Goal: Task Accomplishment & Management: Use online tool/utility

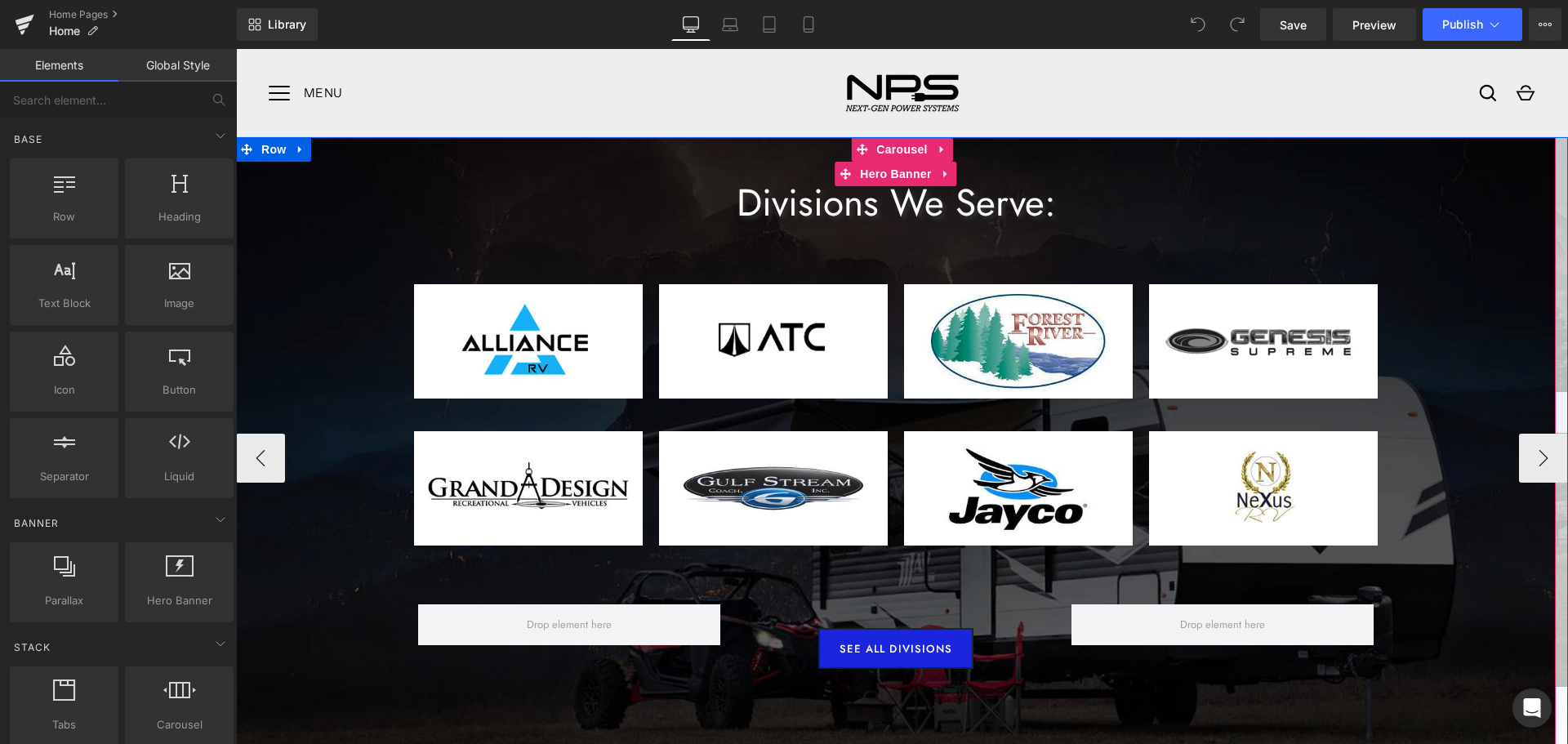
click at [339, 254] on div at bounding box center [896, 459] width 1320 height 642
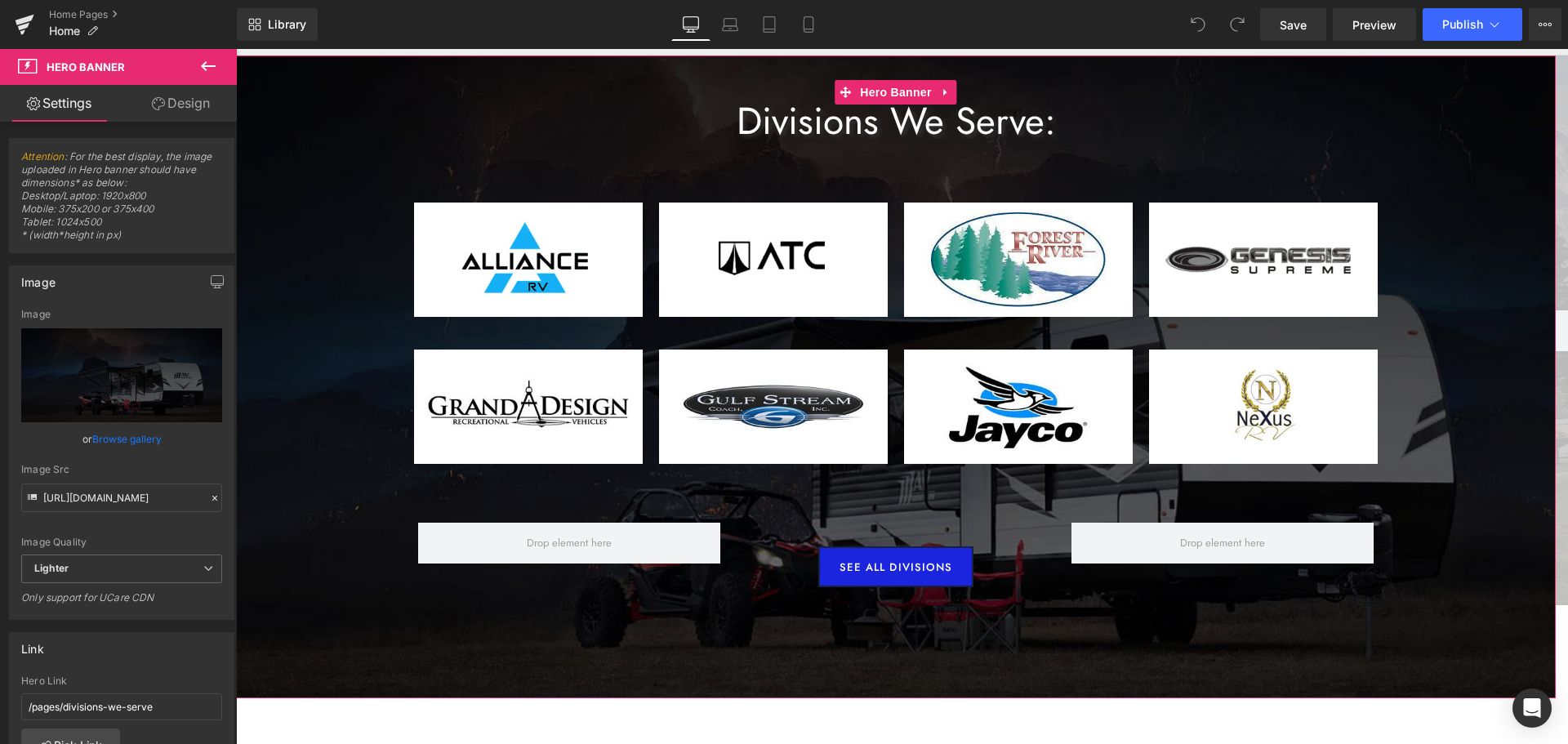
click at [151, 97] on icon at bounding box center [158, 104] width 13 height 13
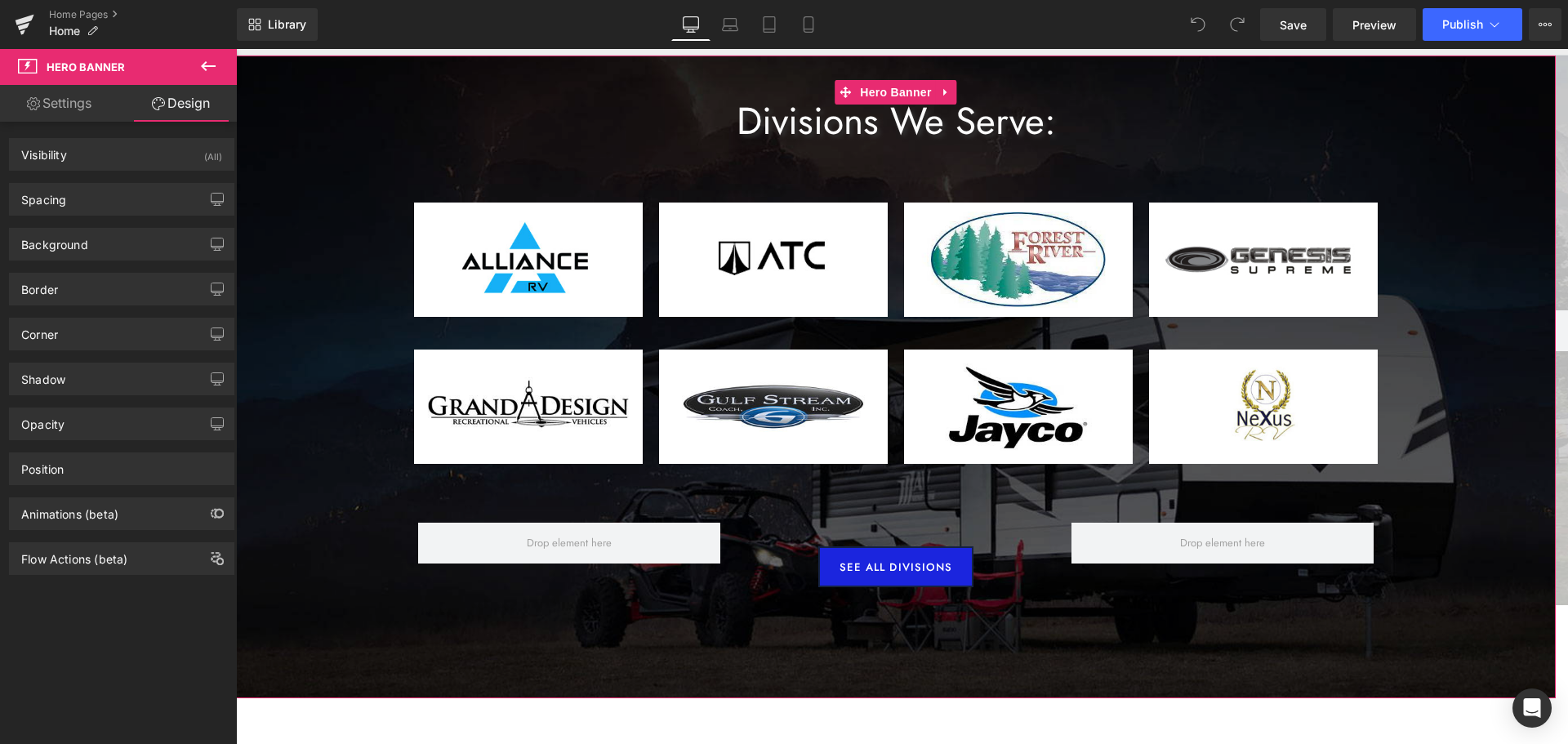
click at [82, 99] on link "Settings" at bounding box center [59, 104] width 118 height 37
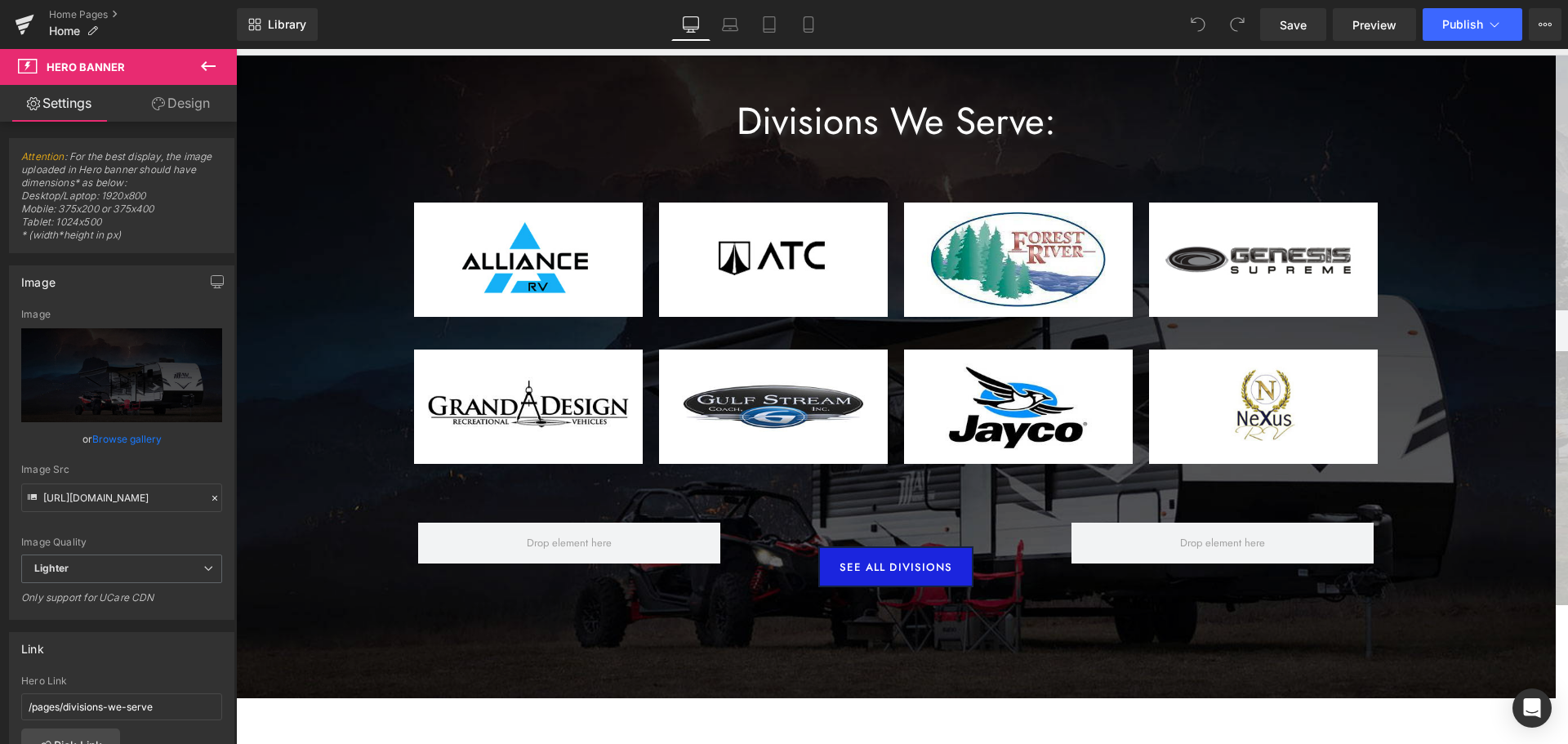
click at [204, 57] on icon at bounding box center [208, 66] width 20 height 20
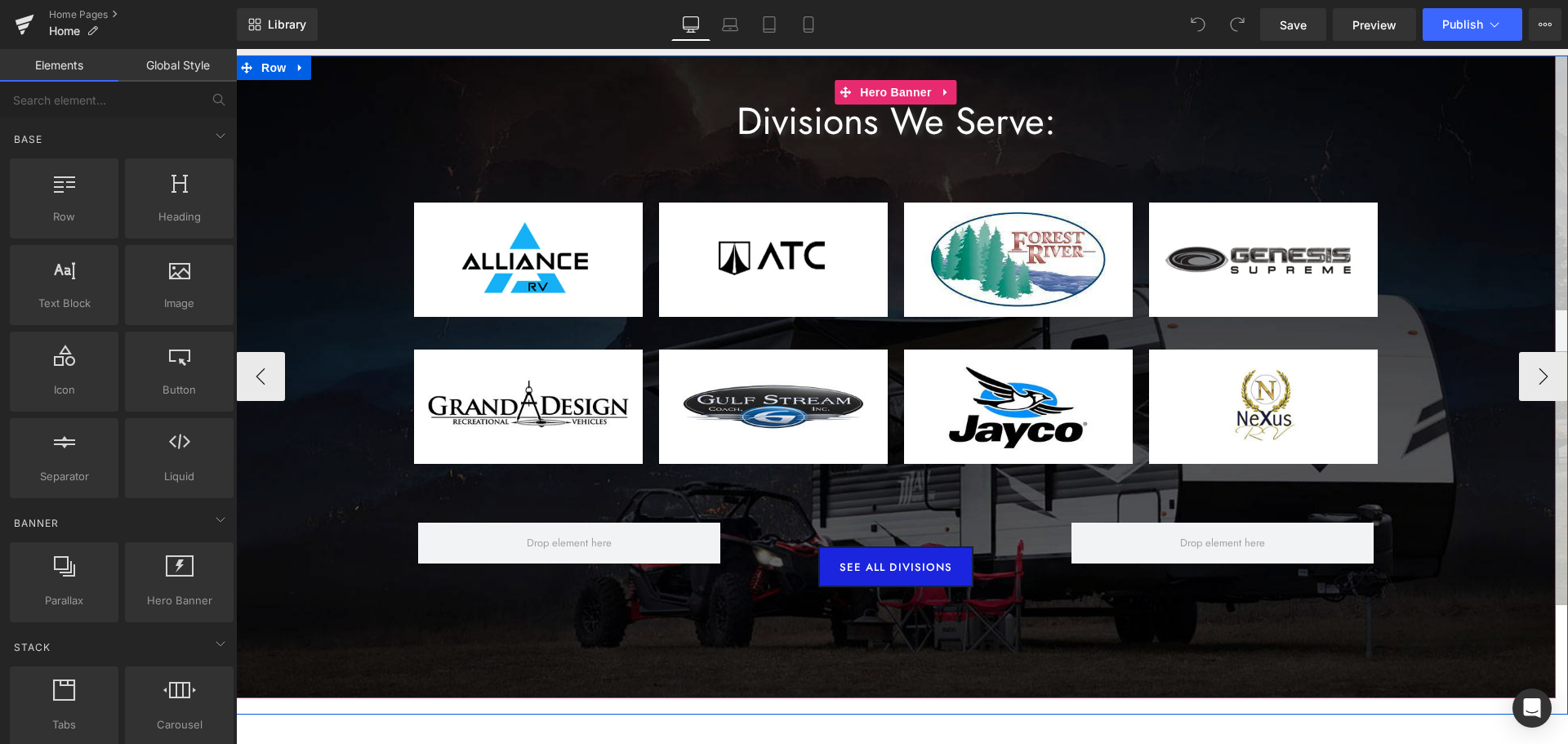
click at [349, 303] on span "Divisions We Serve: Heading Image Image Image Image Row Image Image Image Image…" at bounding box center [896, 387] width 1320 height 399
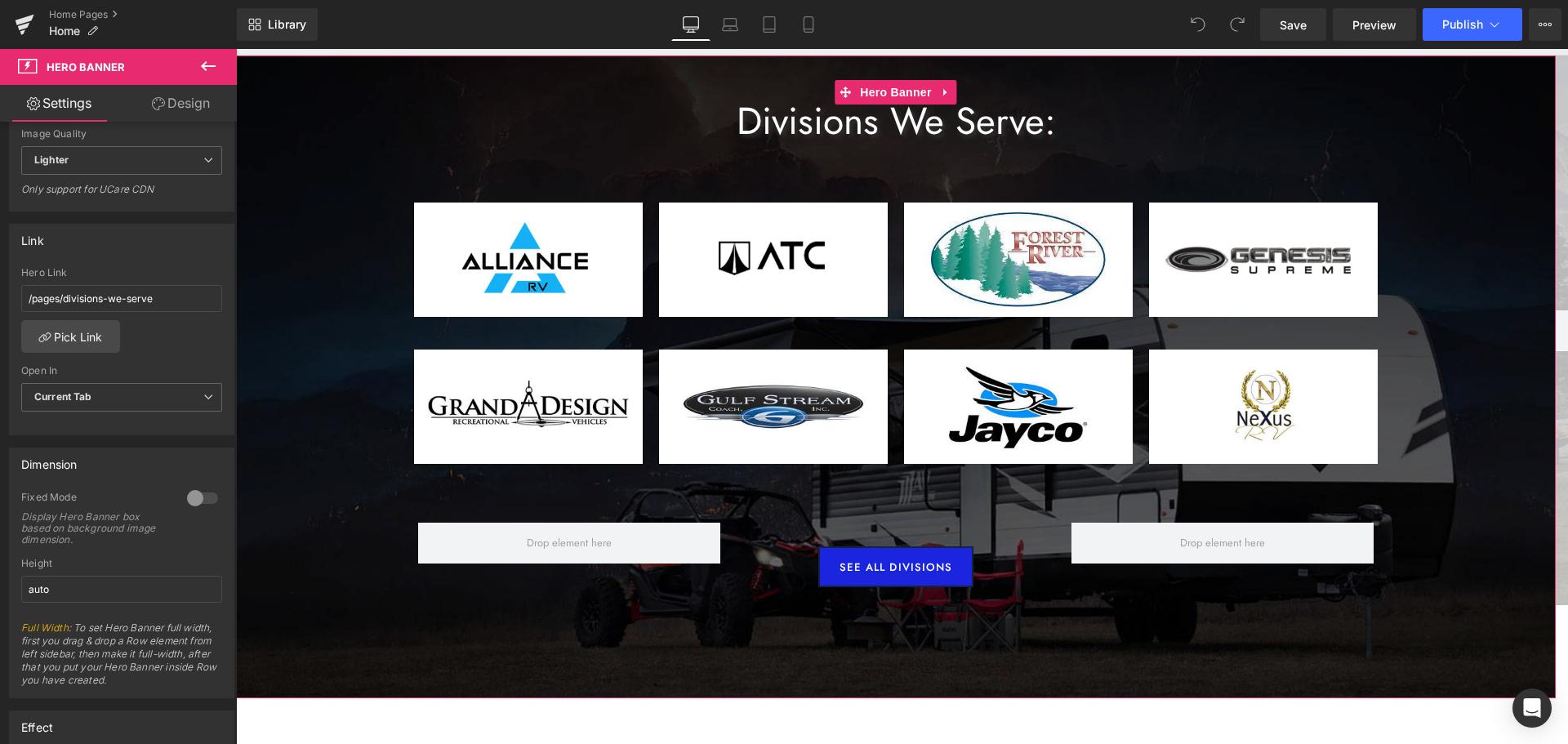
scroll to position [490, 0]
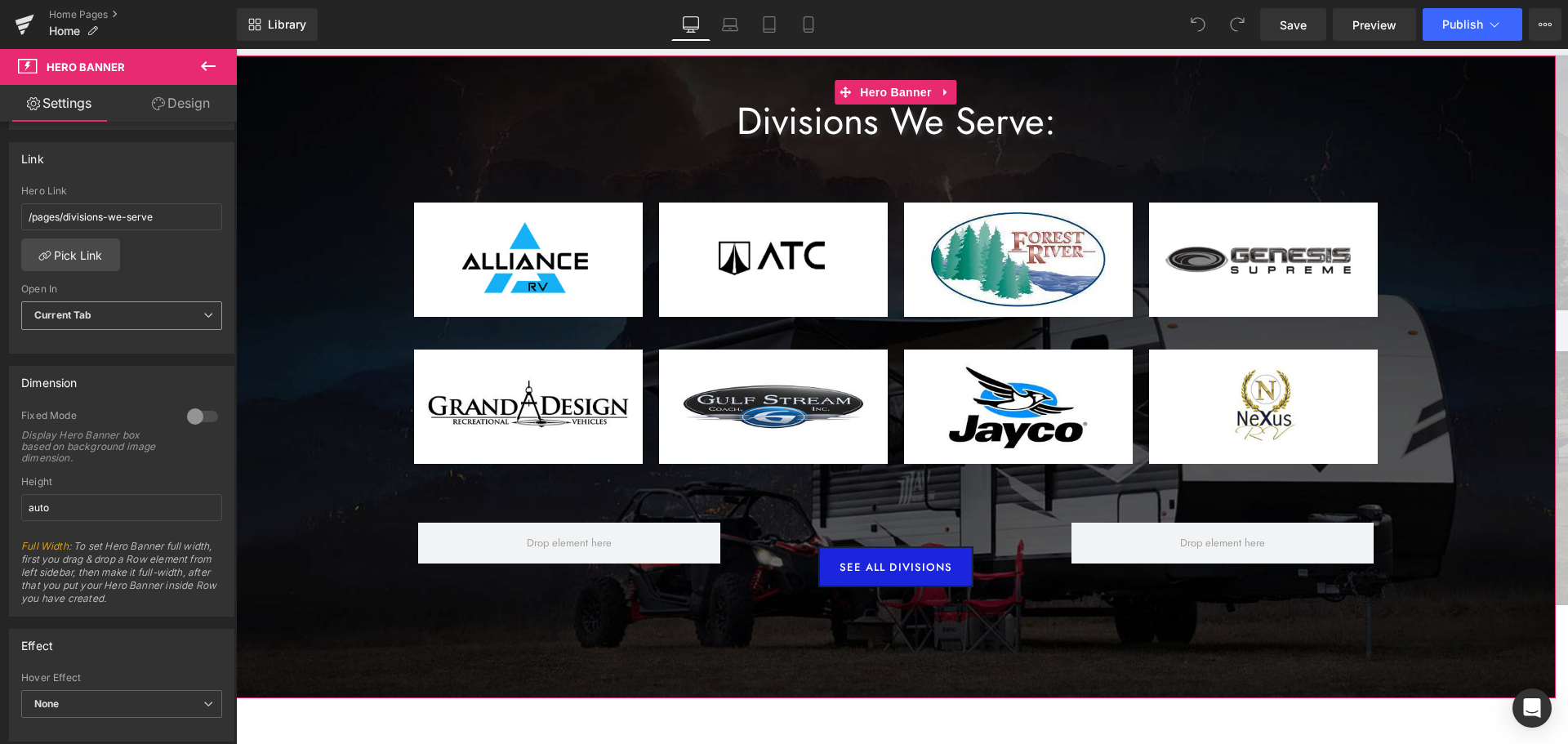
click at [132, 318] on span "Current Tab" at bounding box center [121, 315] width 201 height 29
click at [154, 277] on div "/pages/divisions-we-serve Hero Link /pages/divisions-we-serve Pick Link Current…" at bounding box center [121, 269] width 224 height 167
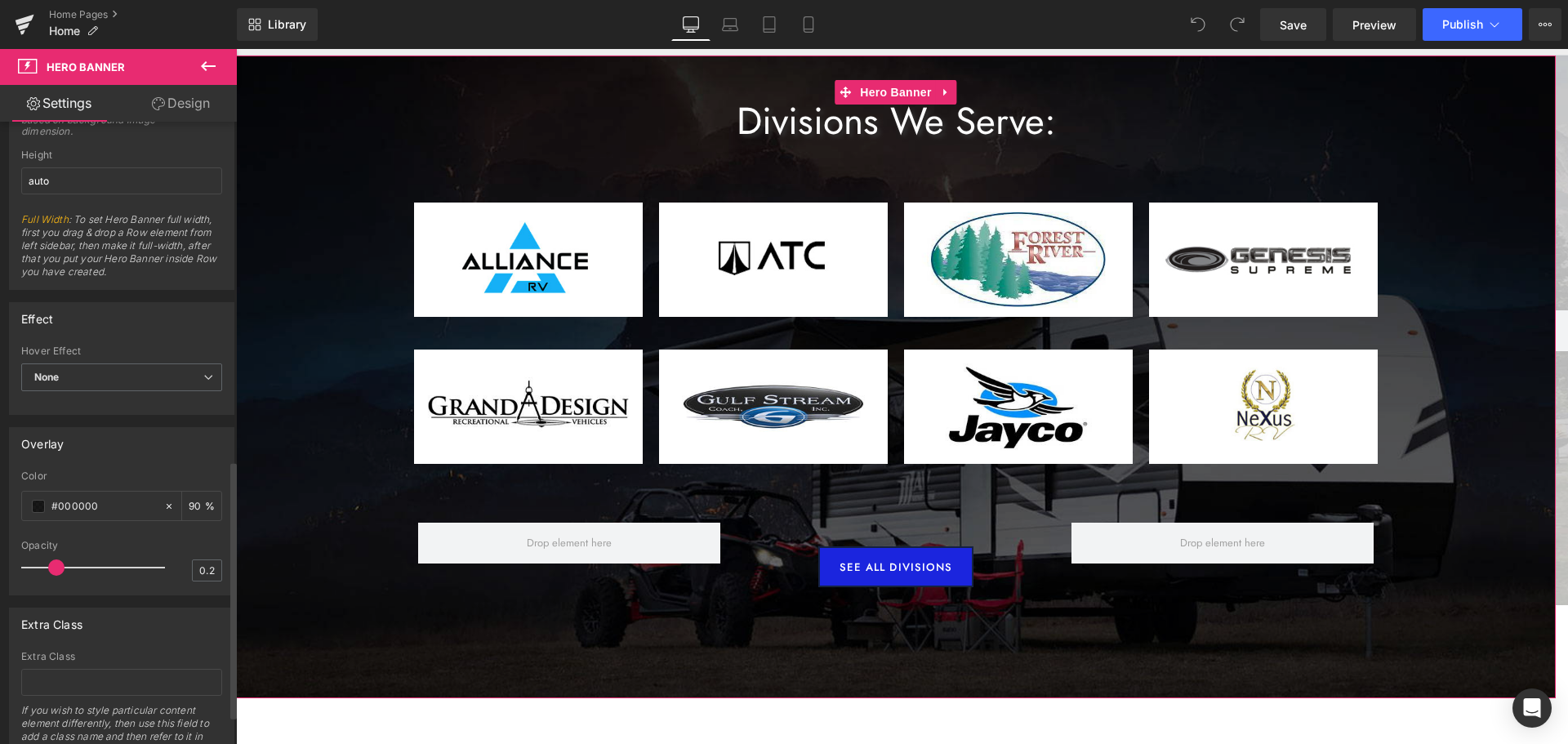
scroll to position [886, 0]
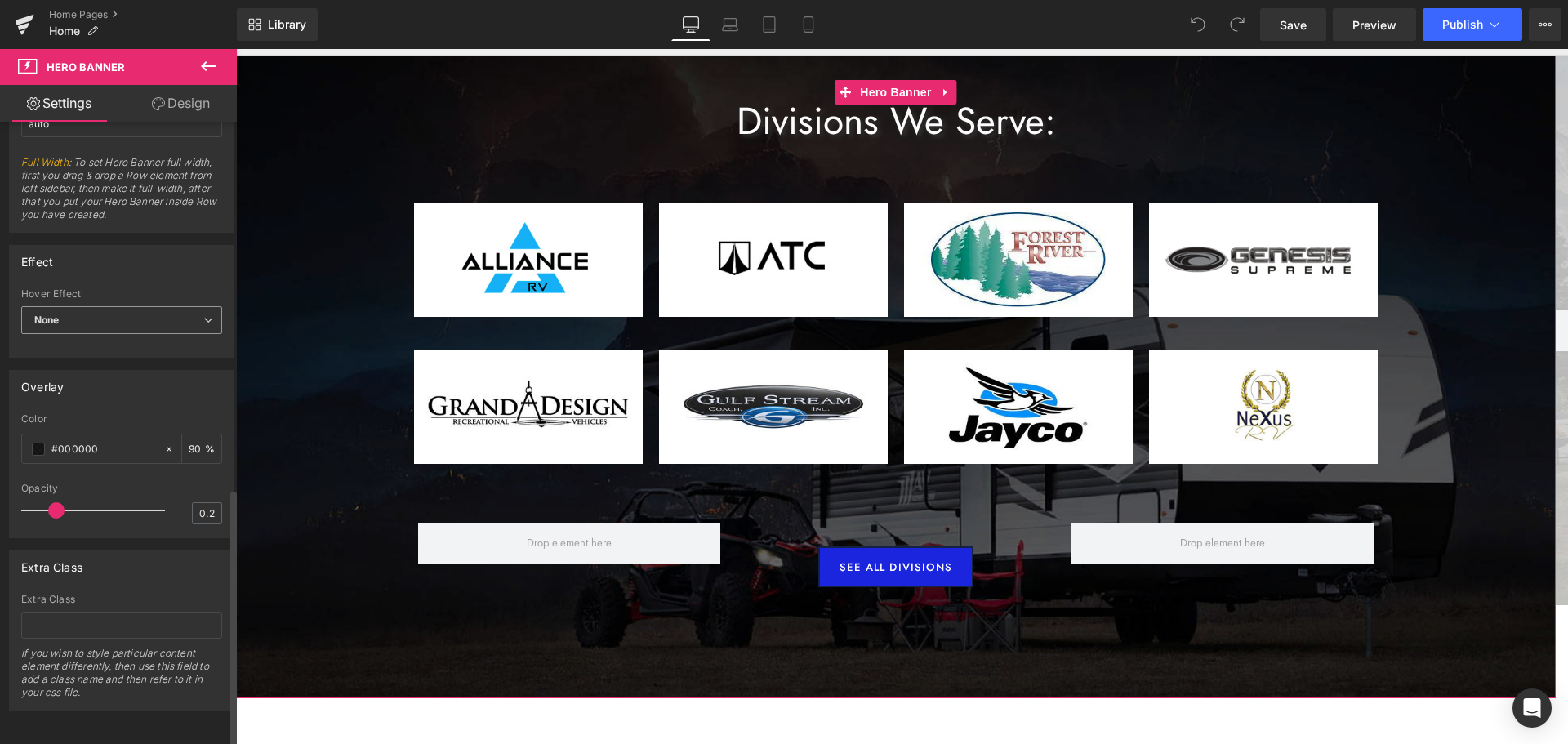
click at [186, 310] on span "None" at bounding box center [121, 320] width 201 height 29
click at [187, 308] on span "None" at bounding box center [118, 320] width 194 height 29
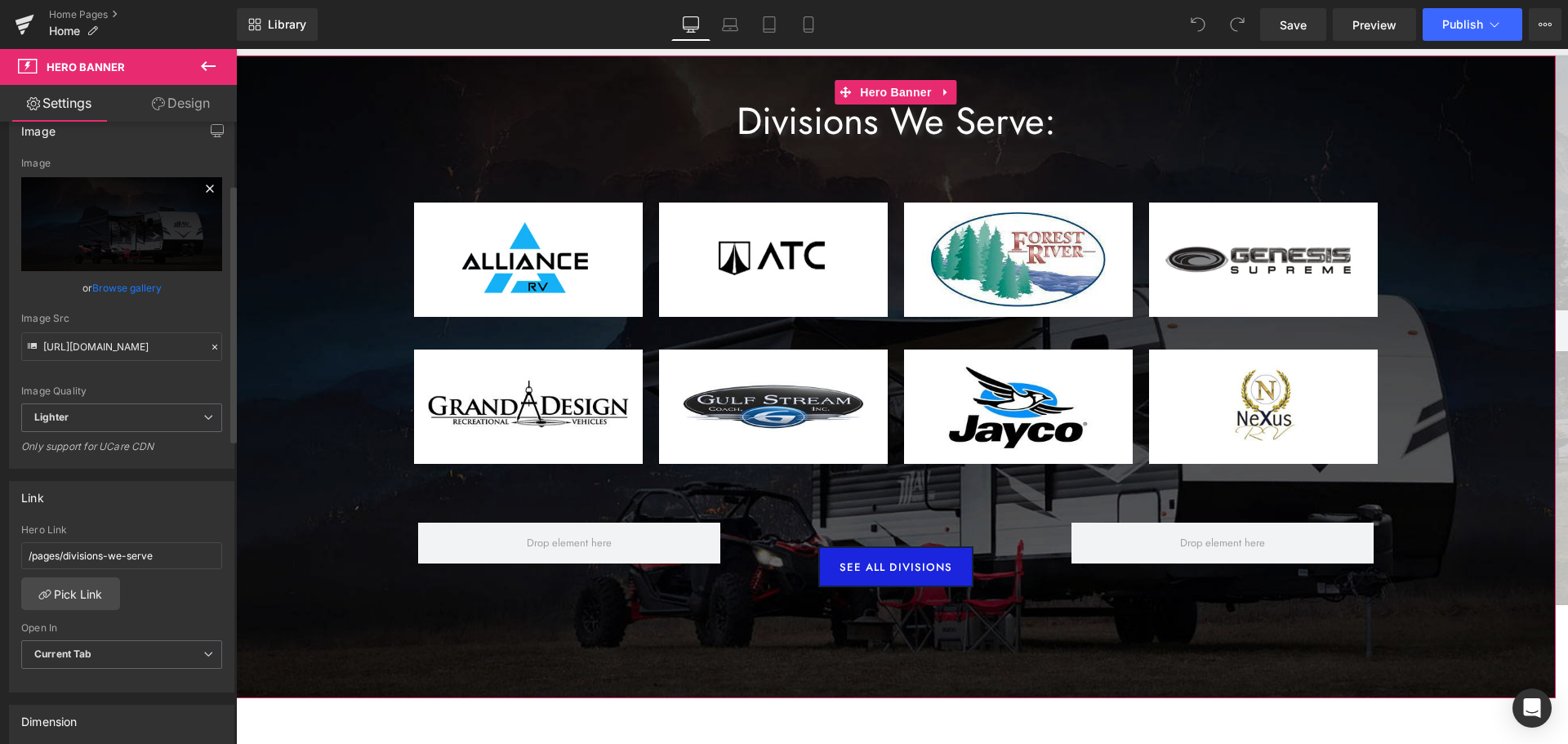
scroll to position [0, 0]
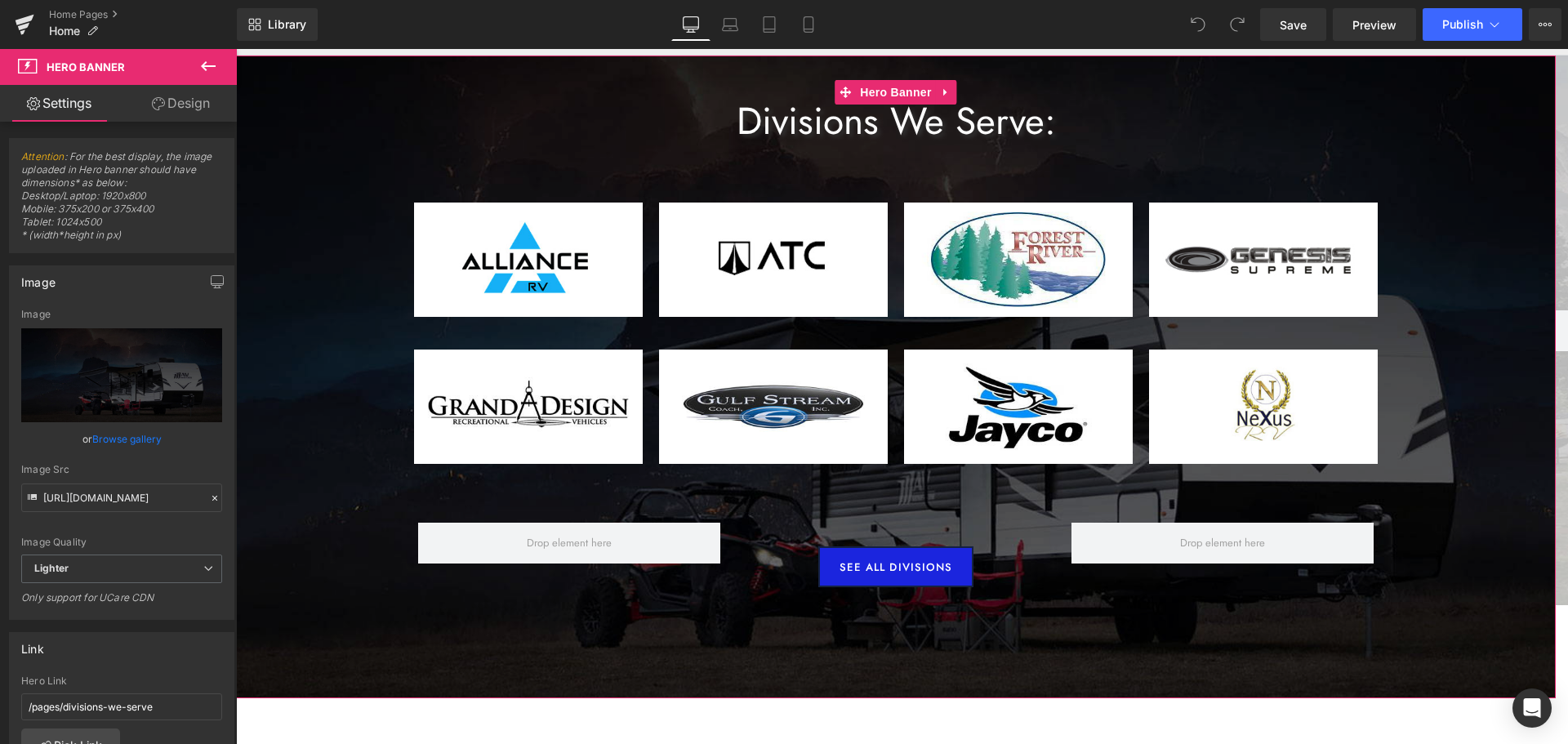
drag, startPoint x: 174, startPoint y: 98, endPoint x: 162, endPoint y: 334, distance: 236.3
click at [174, 98] on link "Design" at bounding box center [181, 104] width 118 height 37
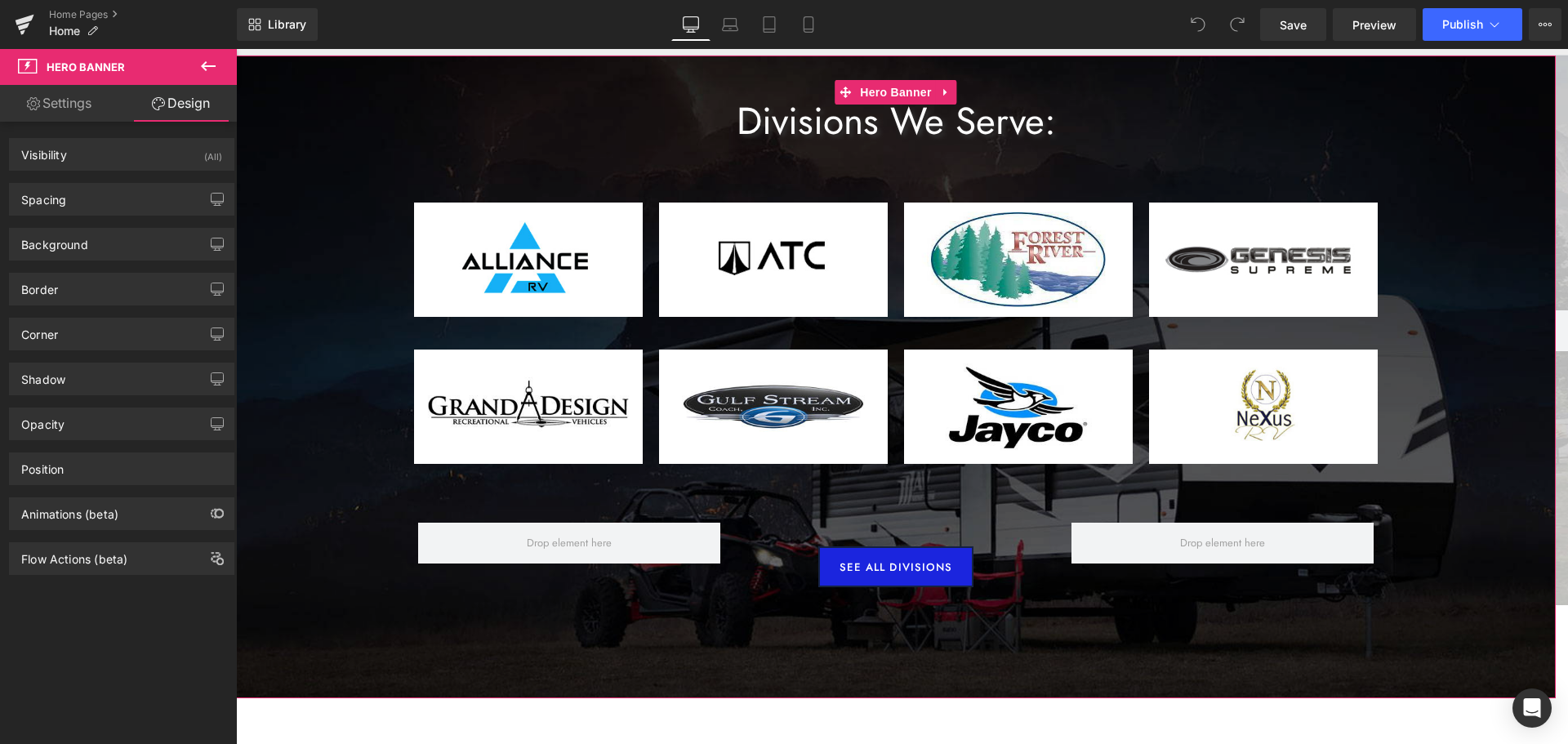
click at [84, 102] on link "Settings" at bounding box center [59, 104] width 118 height 37
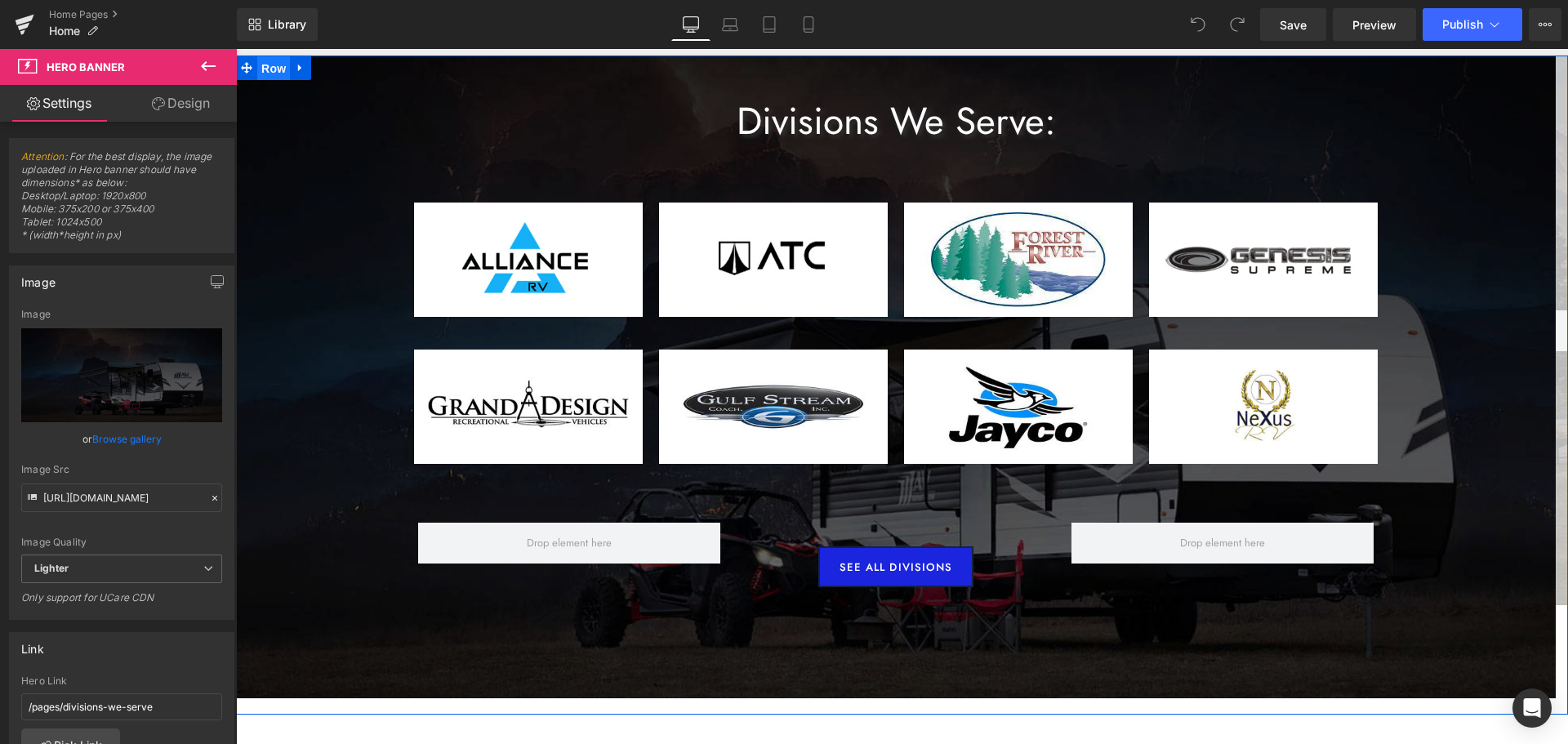
click at [261, 71] on span "Row" at bounding box center [274, 69] width 33 height 24
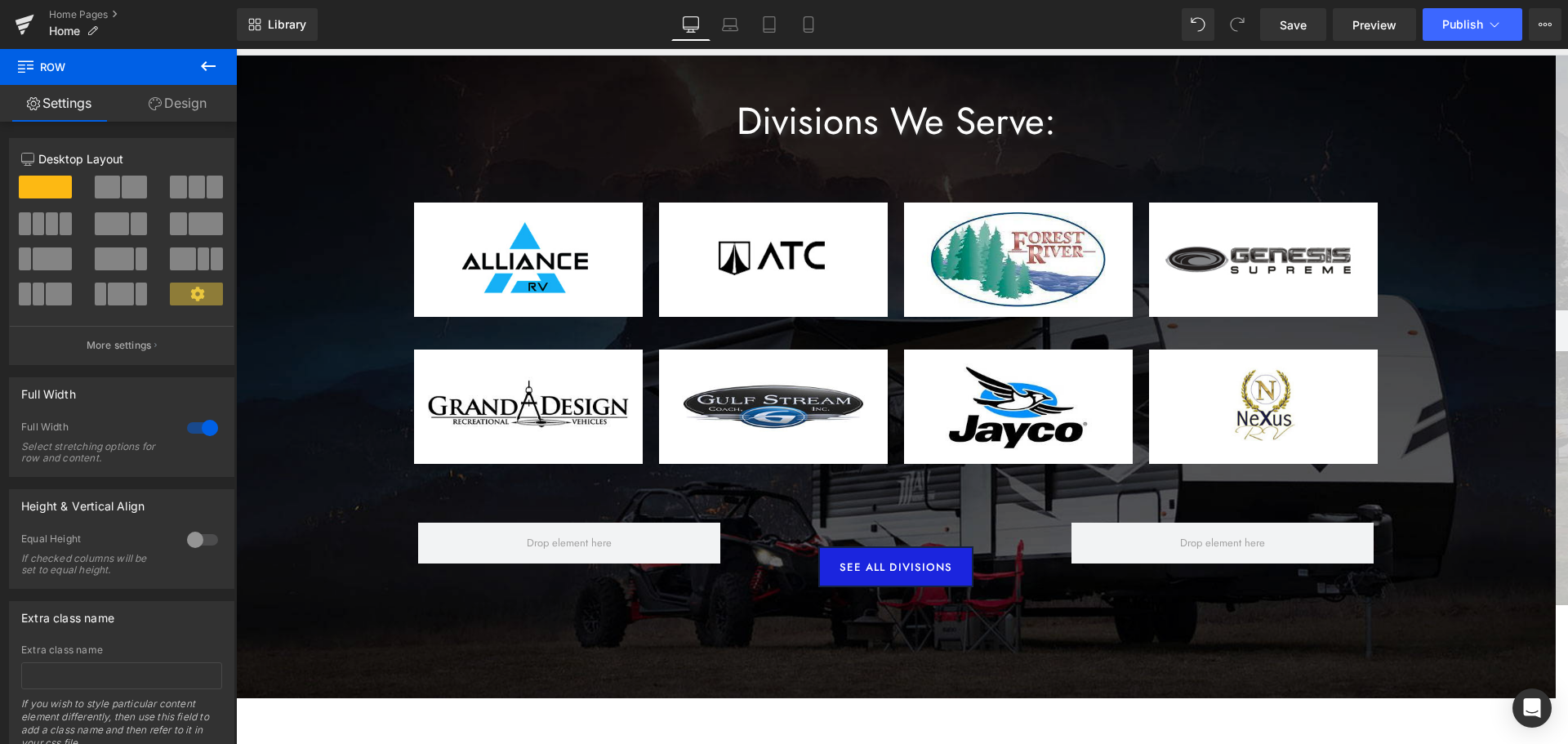
click at [208, 69] on icon at bounding box center [208, 66] width 20 height 20
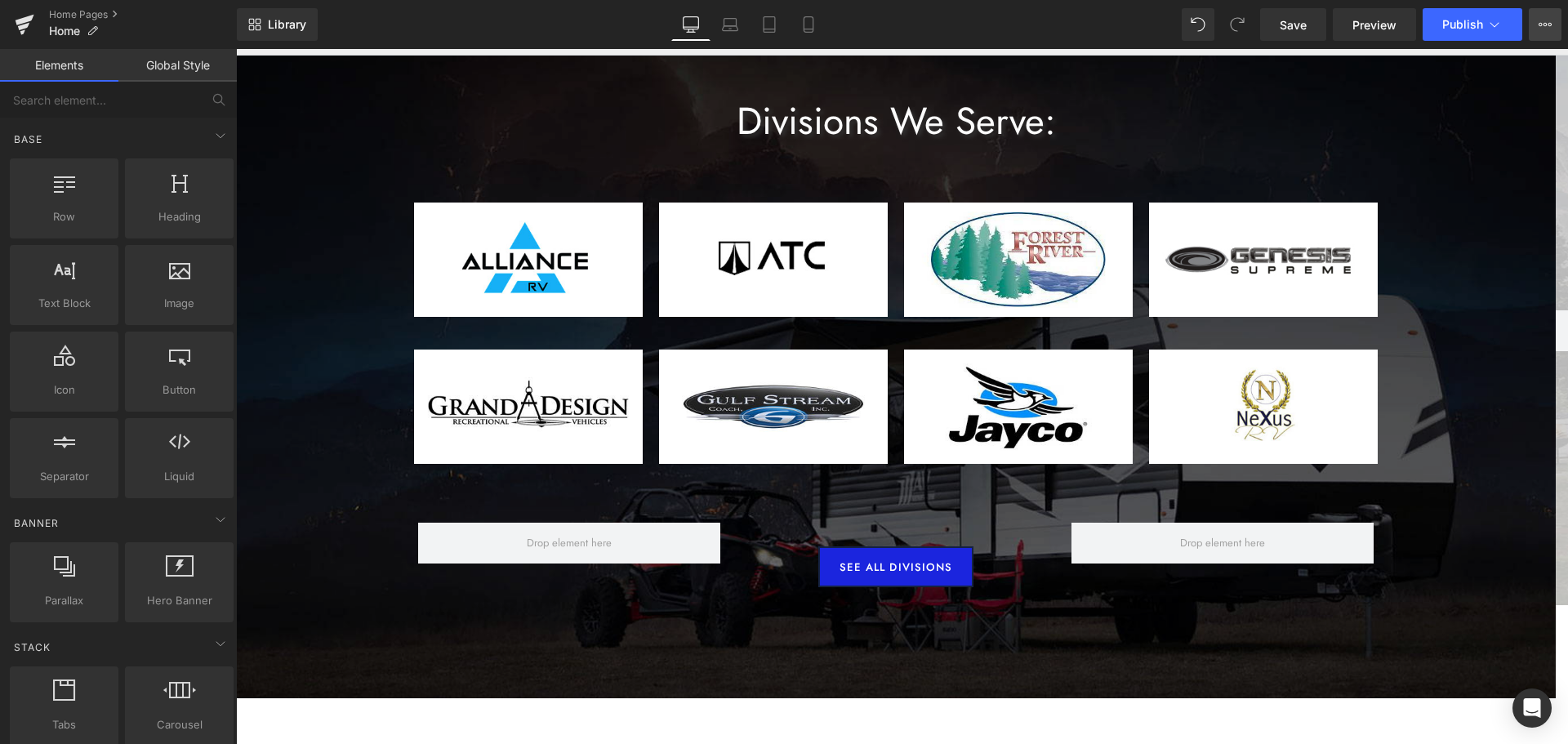
click at [1556, 23] on button "View Live Page View with current Template Save Template to Library Schedule Pub…" at bounding box center [1545, 24] width 33 height 33
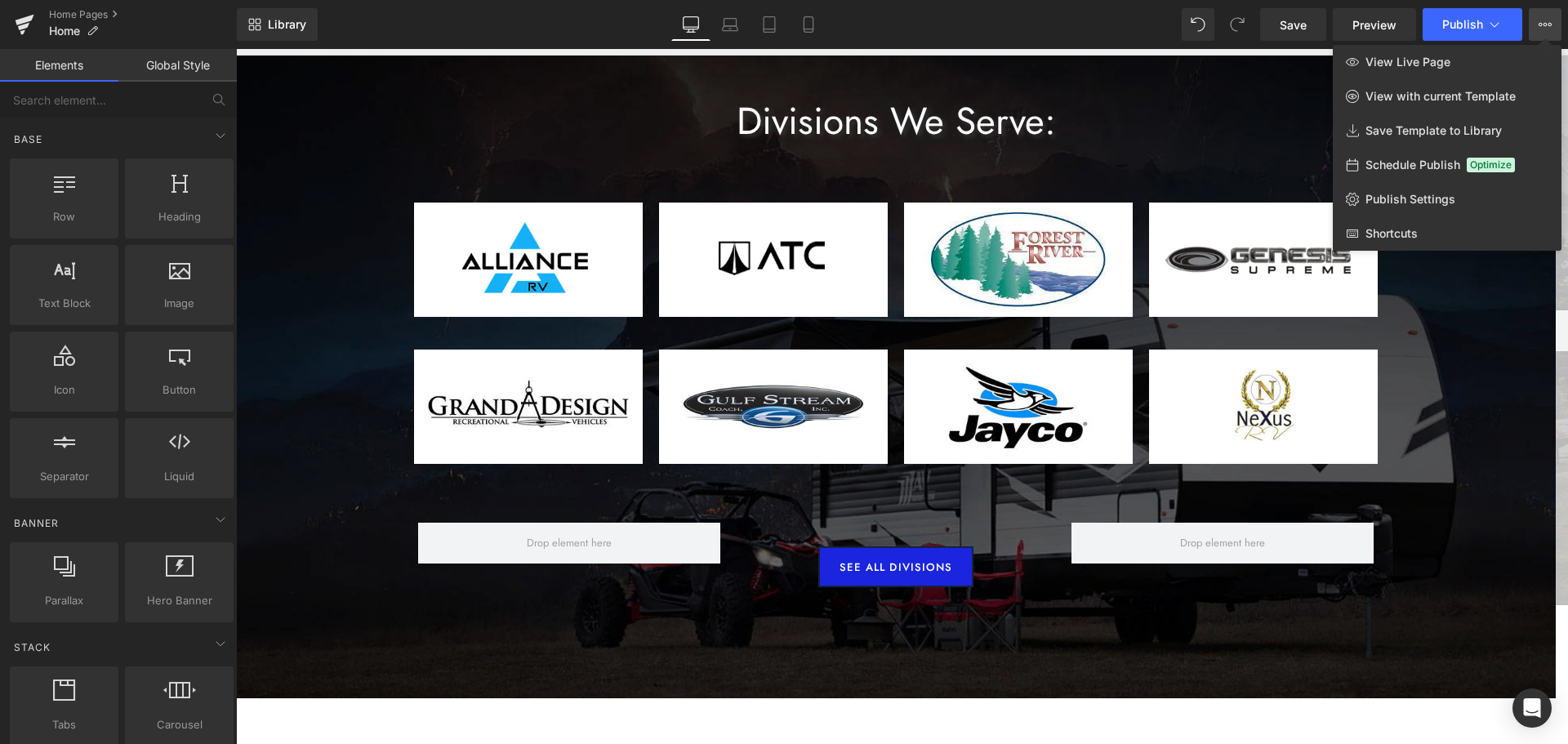
click at [1556, 23] on button "View Live Page View with current Template Save Template to Library Schedule Pub…" at bounding box center [1545, 24] width 33 height 33
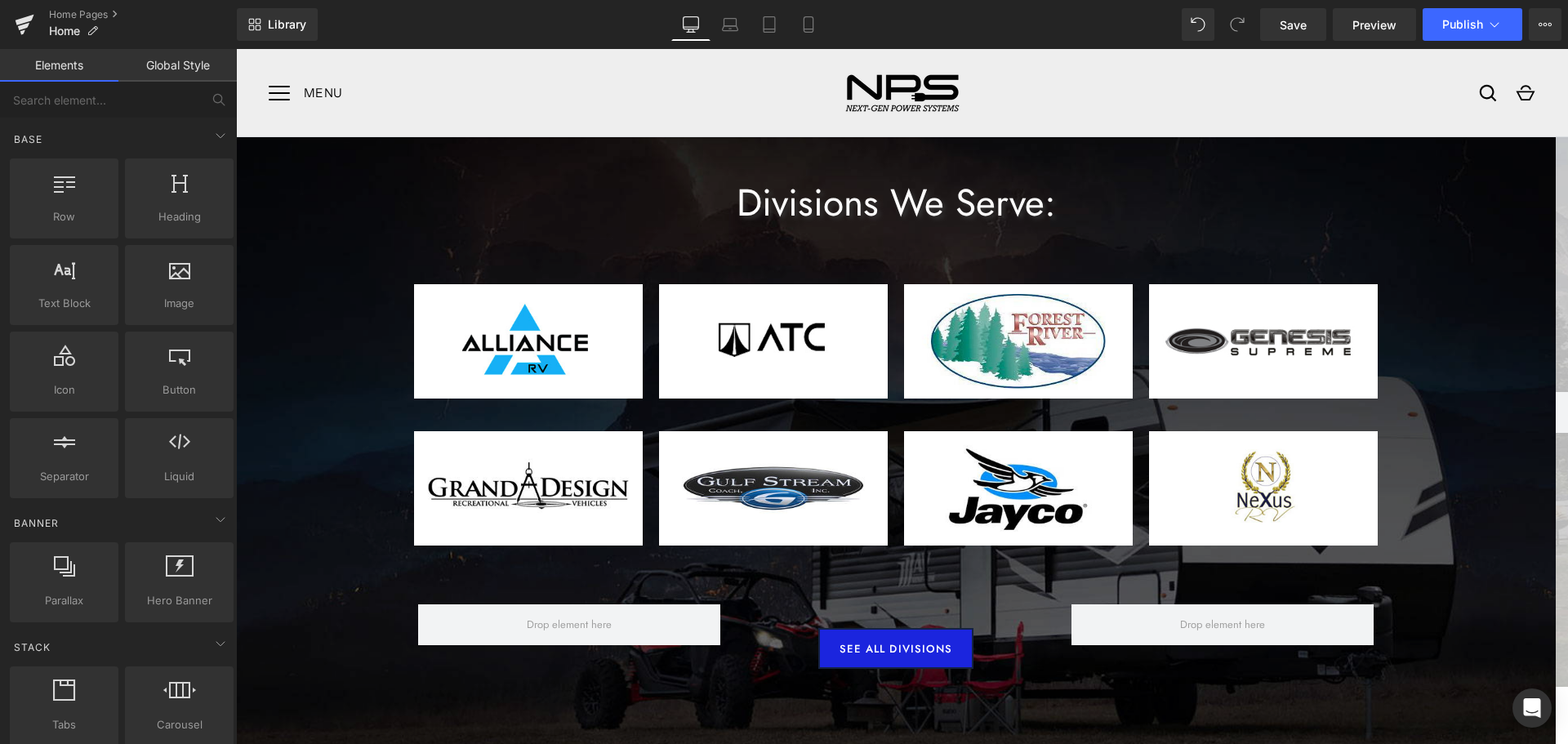
drag, startPoint x: 1505, startPoint y: 448, endPoint x: 1491, endPoint y: 240, distance: 208.5
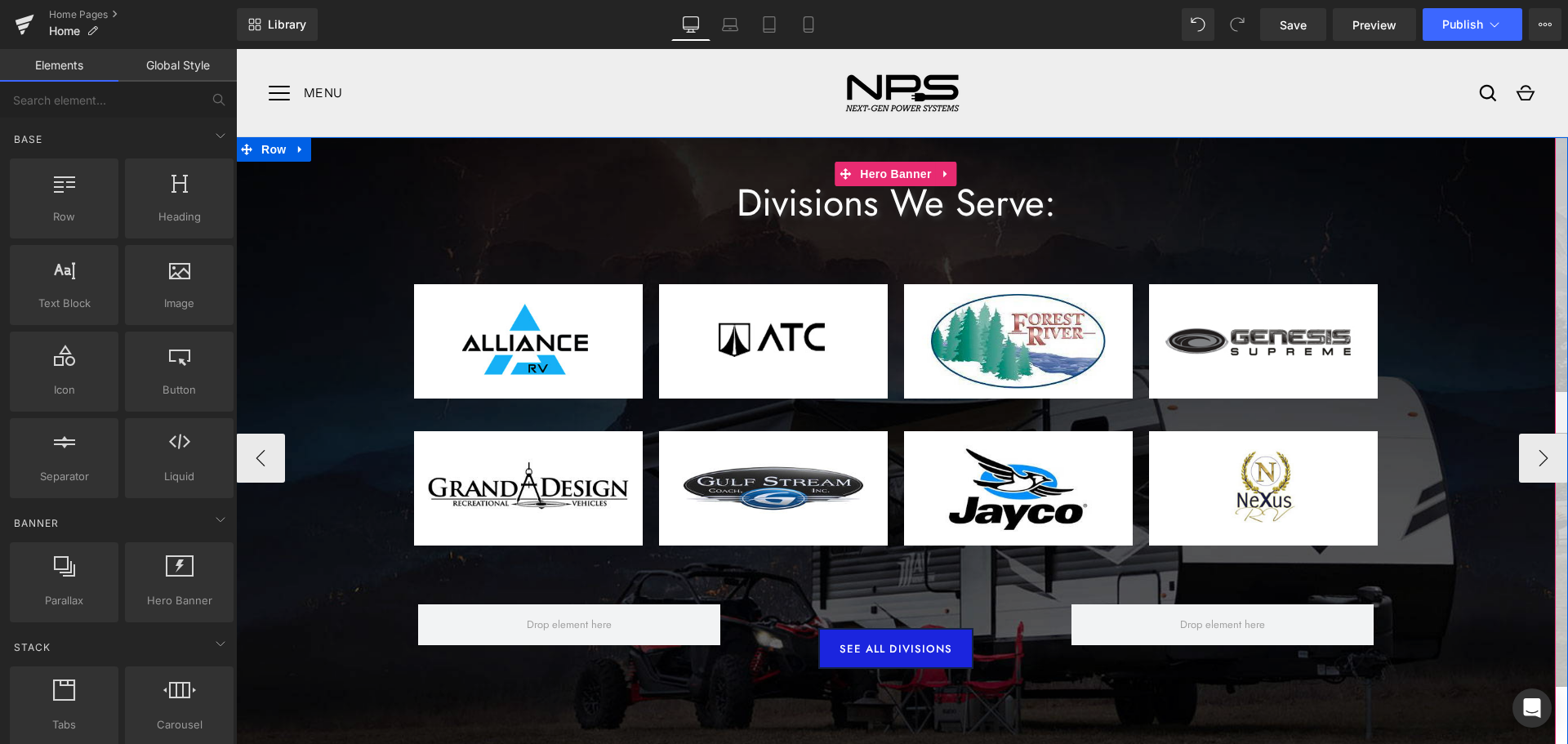
click at [329, 299] on span "Divisions We Serve: Heading Image Image Image Image Row Image Image Image Image…" at bounding box center [896, 469] width 1320 height 399
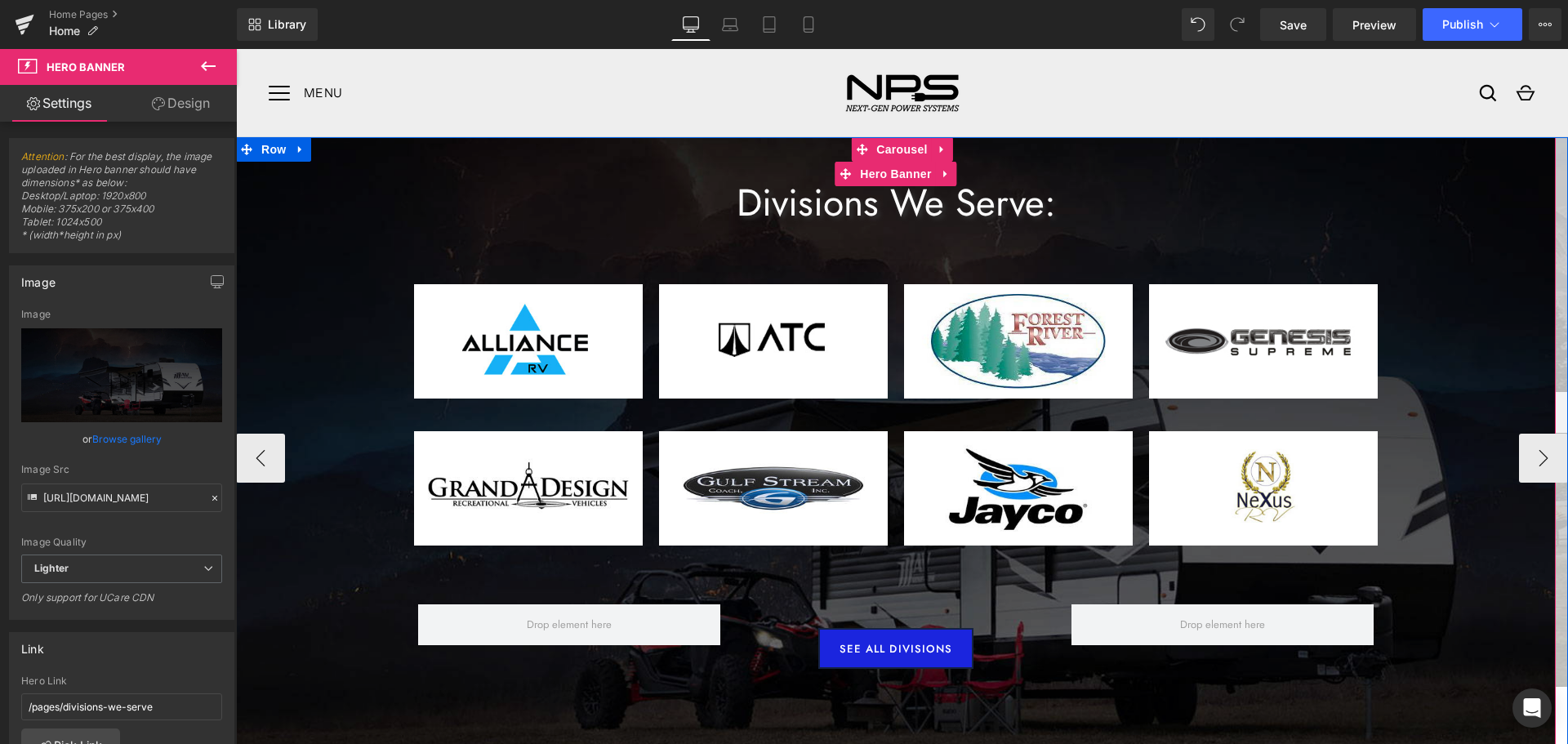
click at [365, 148] on div at bounding box center [896, 459] width 1320 height 642
click at [382, 163] on div at bounding box center [896, 459] width 1320 height 642
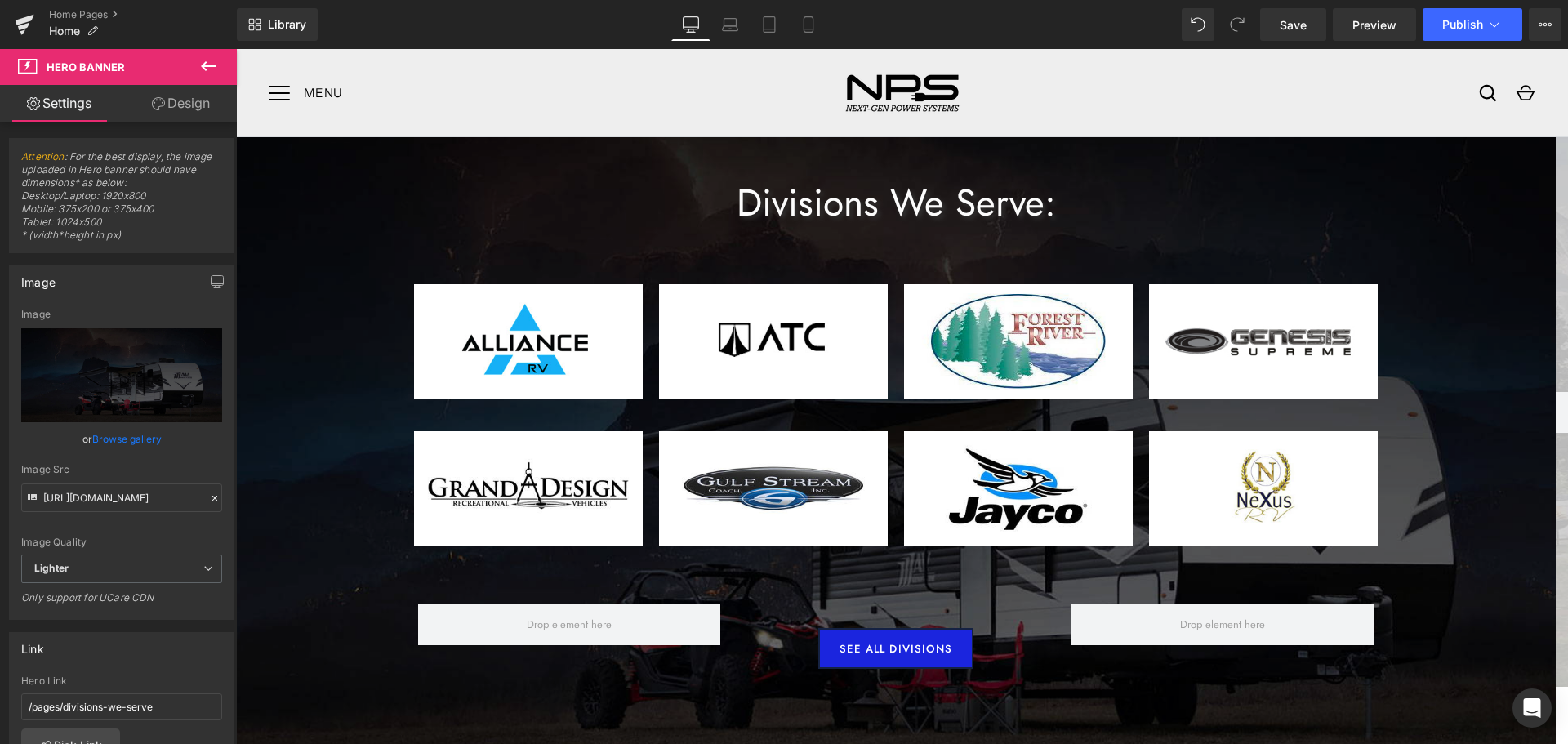
click at [212, 70] on icon at bounding box center [208, 66] width 20 height 20
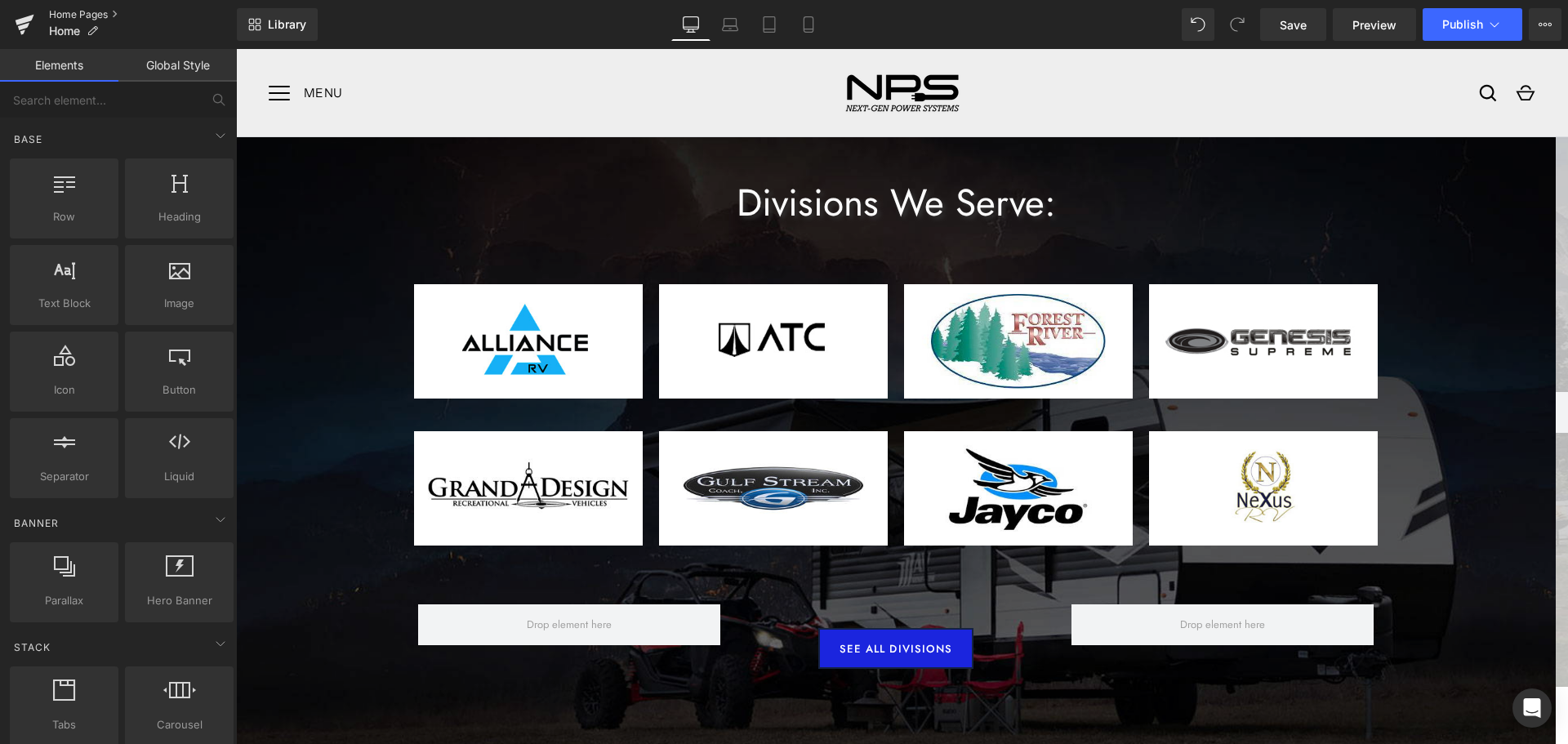
click at [80, 17] on link "Home Pages" at bounding box center [143, 14] width 188 height 13
